Goal: Task Accomplishment & Management: Complete application form

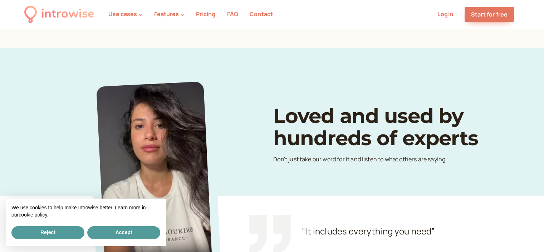
scroll to position [373, 0]
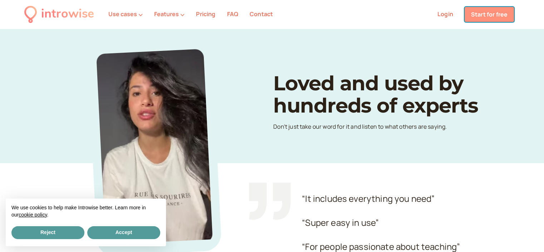
click at [487, 12] on link "Start for free" at bounding box center [489, 14] width 49 height 15
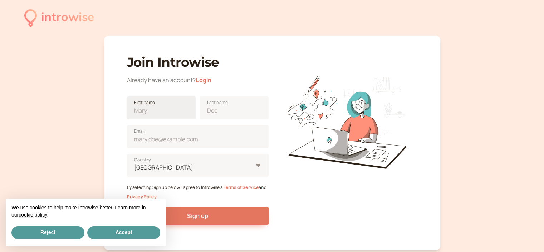
click at [145, 104] on span "First name" at bounding box center [144, 102] width 21 height 7
click at [145, 104] on input "First name" at bounding box center [161, 107] width 69 height 23
click at [65, 233] on button "Reject" at bounding box center [47, 232] width 73 height 13
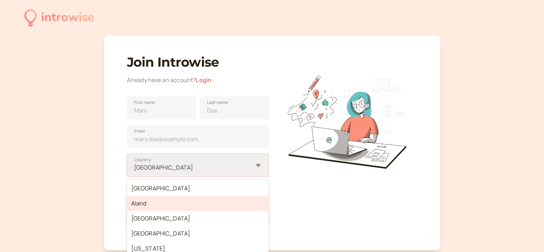
scroll to position [38, 0]
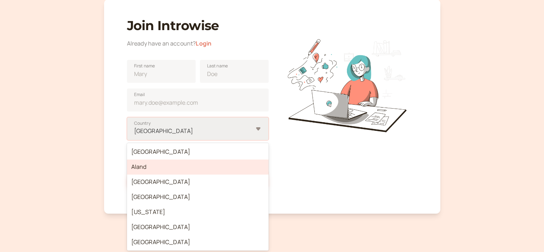
click at [176, 140] on div "option Aland focused, 2 of 250. 250 results available. Use Up and Down to choos…" at bounding box center [198, 128] width 142 height 23
click at [135, 135] on input "option Aland focused, 2 of 250. 250 results available. Use Up and Down to choos…" at bounding box center [133, 131] width 1 height 8
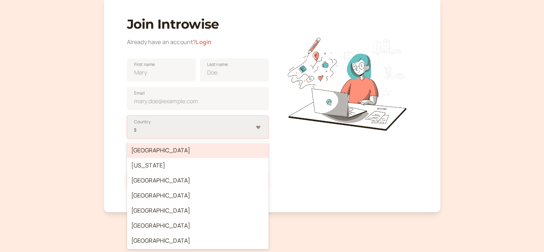
type input "sp"
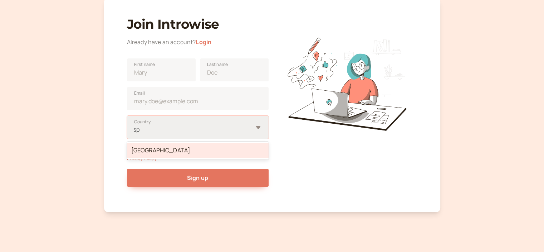
click at [166, 149] on div "[GEOGRAPHIC_DATA]" at bounding box center [198, 150] width 142 height 15
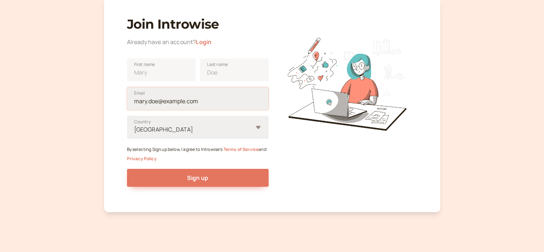
click at [164, 103] on input "Email" at bounding box center [198, 98] width 142 height 23
type input "[PERSON_NAME][EMAIL_ADDRESS][DOMAIN_NAME]"
type input "[PERSON_NAME]"
type input "[GEOGRAPHIC_DATA]"
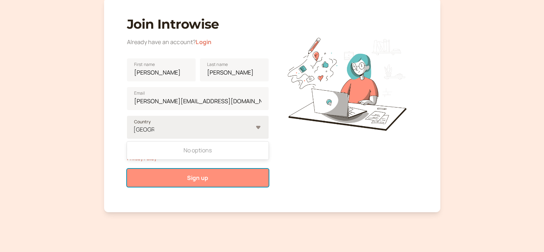
click at [191, 176] on span "Sign up" at bounding box center [197, 178] width 21 height 8
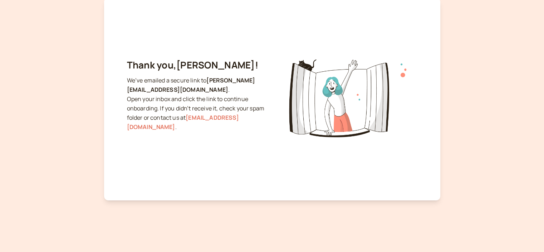
scroll to position [29, 0]
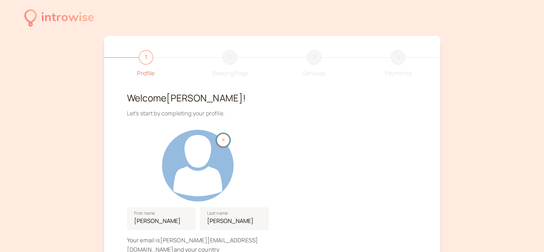
click at [225, 139] on button "button" at bounding box center [224, 140] width 14 height 14
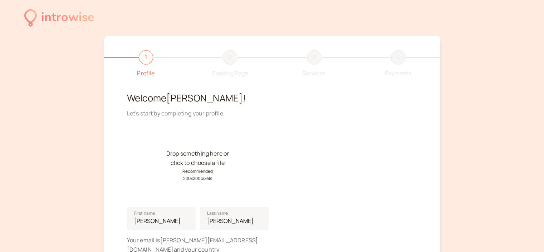
click at [215, 154] on div "Drop something here or click to choose a file Recommended 200 x 200 pixels" at bounding box center [198, 166] width 72 height 72
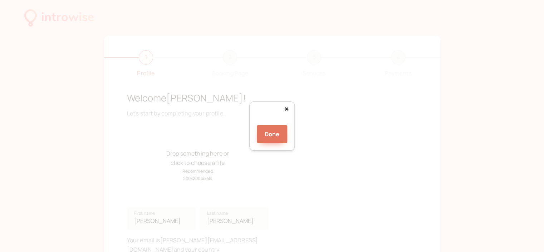
click at [315, 132] on div at bounding box center [378, 197] width 131 height 131
click at [288, 143] on div "Done" at bounding box center [272, 129] width 31 height 27
click at [310, 173] on div at bounding box center [378, 200] width 136 height 136
click at [281, 143] on button "Done" at bounding box center [272, 134] width 31 height 18
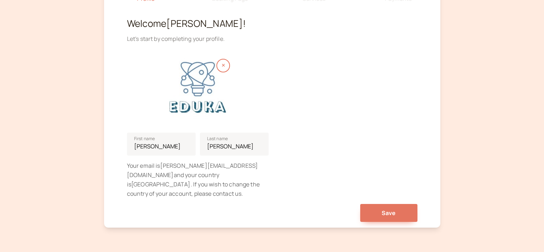
scroll to position [78, 0]
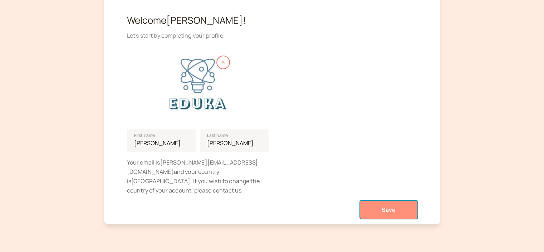
click at [402, 204] on button "Save" at bounding box center [388, 209] width 57 height 18
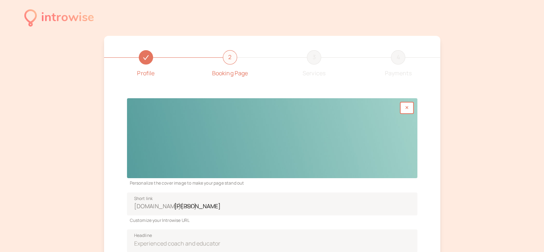
click at [400, 122] on div at bounding box center [272, 138] width 291 height 80
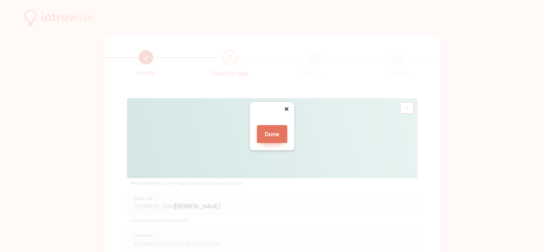
click at [140, 188] on div "Done" at bounding box center [272, 126] width 544 height 252
click at [420, 195] on div "Done" at bounding box center [272, 126] width 544 height 252
click at [323, 143] on div at bounding box center [379, 172] width 215 height 59
click at [288, 140] on div at bounding box center [379, 169] width 215 height 59
click at [271, 143] on button "Done" at bounding box center [272, 134] width 31 height 18
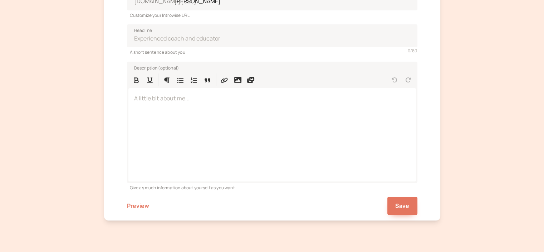
scroll to position [210, 0]
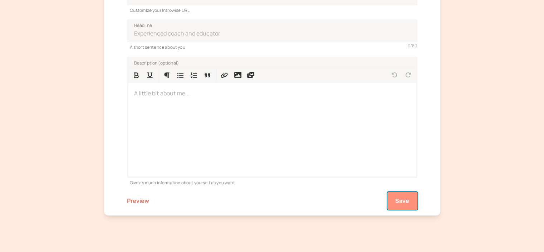
click at [400, 201] on span "Save" at bounding box center [402, 200] width 14 height 8
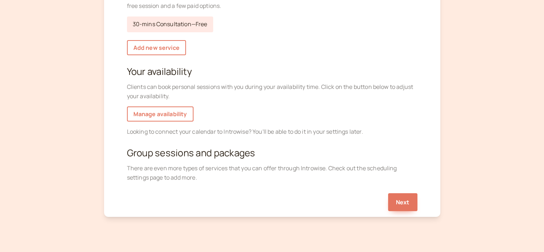
scroll to position [119, 0]
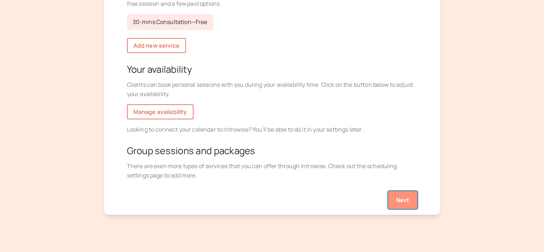
click at [412, 198] on button "Next" at bounding box center [402, 200] width 29 height 18
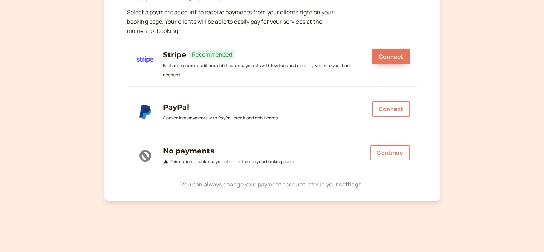
scroll to position [116, 0]
click at [385, 155] on button "Continue" at bounding box center [389, 152] width 39 height 15
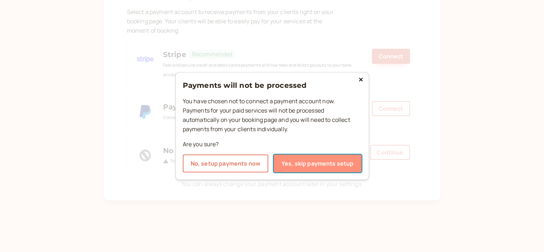
click at [327, 166] on button "Yes, skip payments setup" at bounding box center [318, 163] width 88 height 18
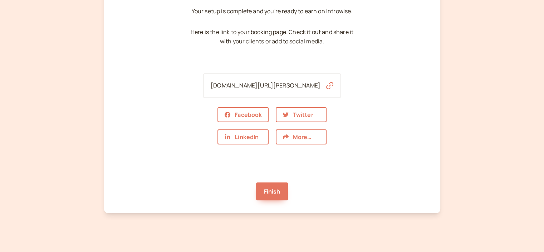
scroll to position [81, 0]
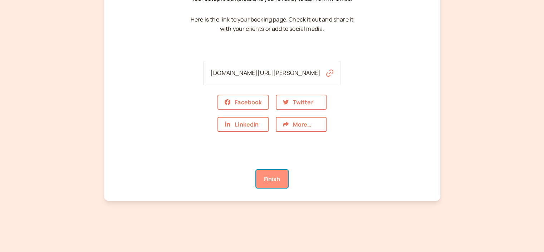
click at [269, 177] on link "Finish" at bounding box center [272, 179] width 32 height 18
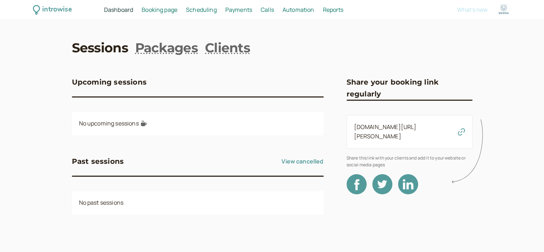
click at [152, 129] on div "No upcoming sessions" at bounding box center [198, 124] width 252 height 24
click at [132, 123] on div "No upcoming sessions" at bounding box center [198, 124] width 252 height 24
click at [212, 10] on span "Scheduling" at bounding box center [201, 10] width 31 height 8
